Goal: Check status

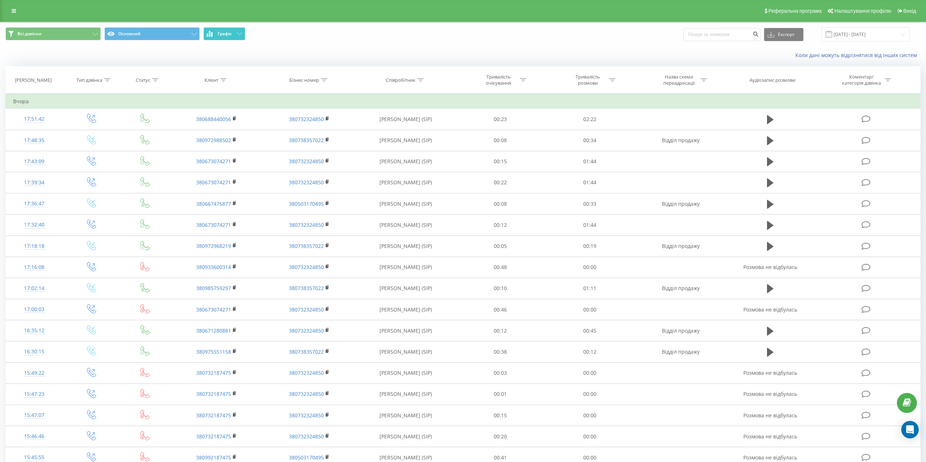
click at [234, 33] on button "Графік" at bounding box center [224, 33] width 42 height 13
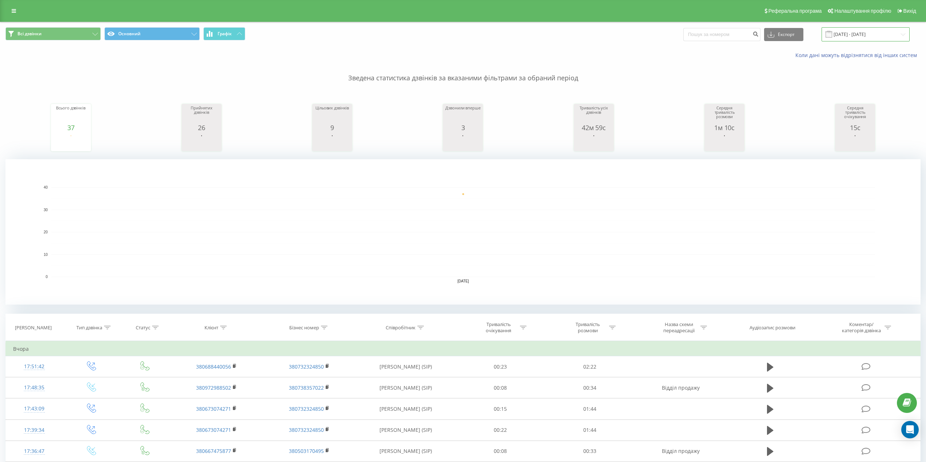
click at [860, 35] on input "18.08.2025 - 18.08.2025" at bounding box center [865, 34] width 88 height 14
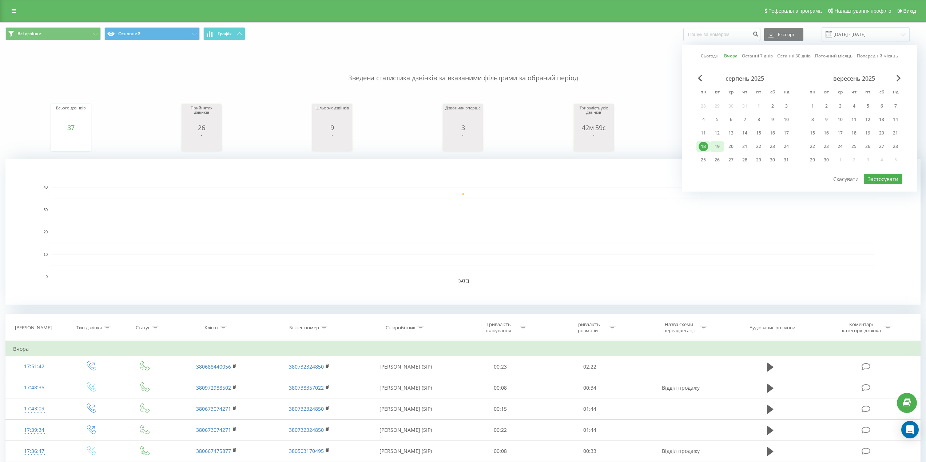
click at [711, 145] on div "19" at bounding box center [717, 146] width 14 height 11
click at [896, 181] on button "Застосувати" at bounding box center [883, 179] width 39 height 11
type input "[DATE] - [DATE]"
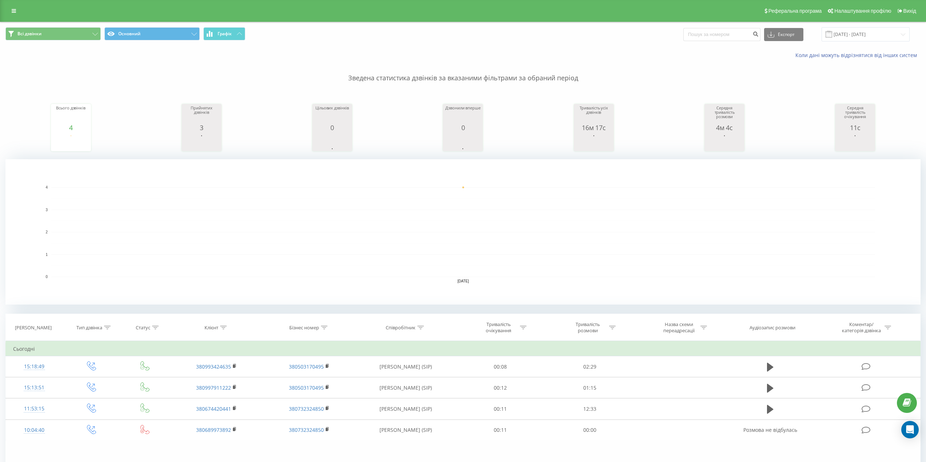
click at [812, 271] on rect "A chart." at bounding box center [463, 232] width 824 height 90
